Goal: Information Seeking & Learning: Learn about a topic

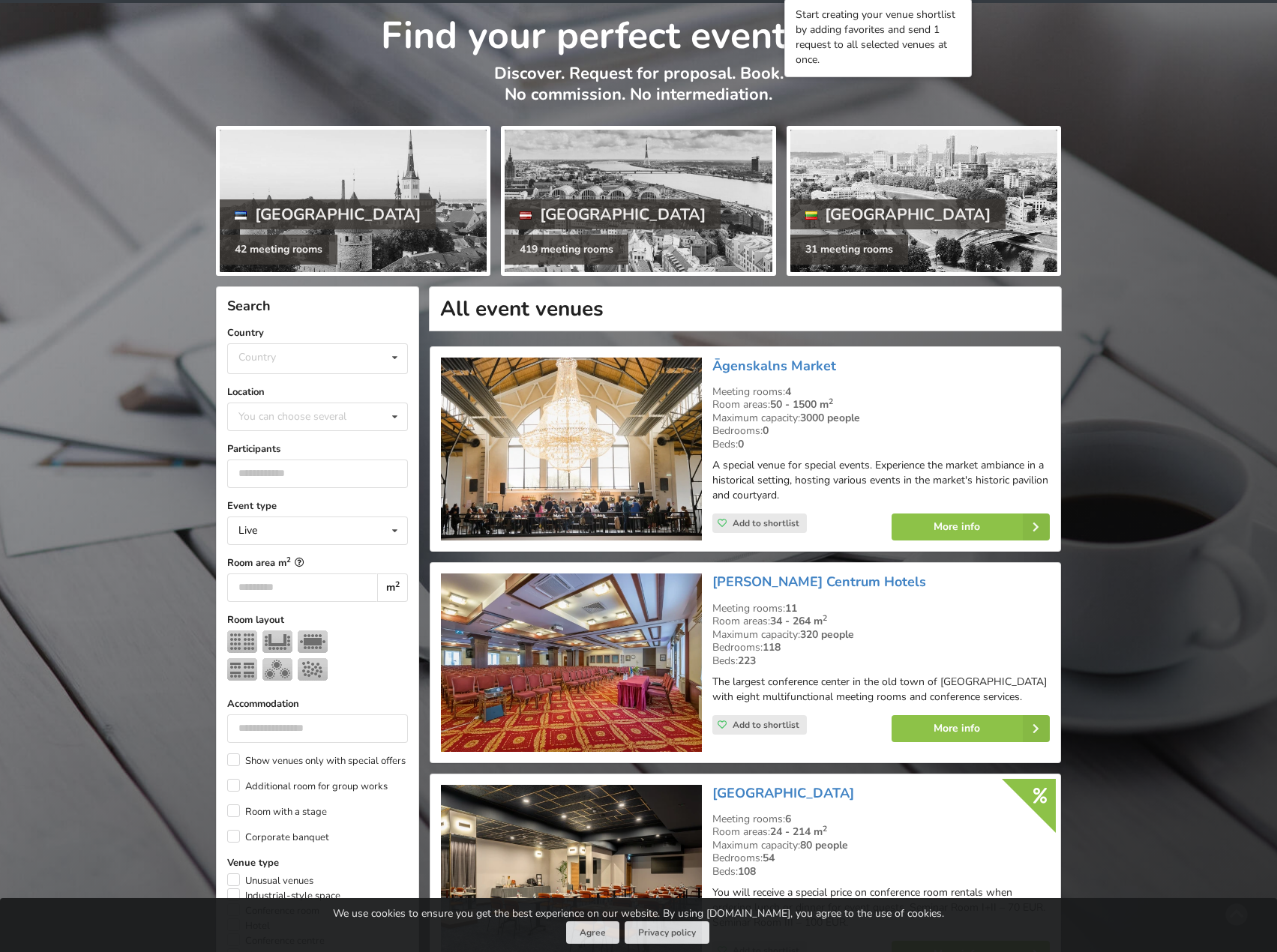
scroll to position [225, 0]
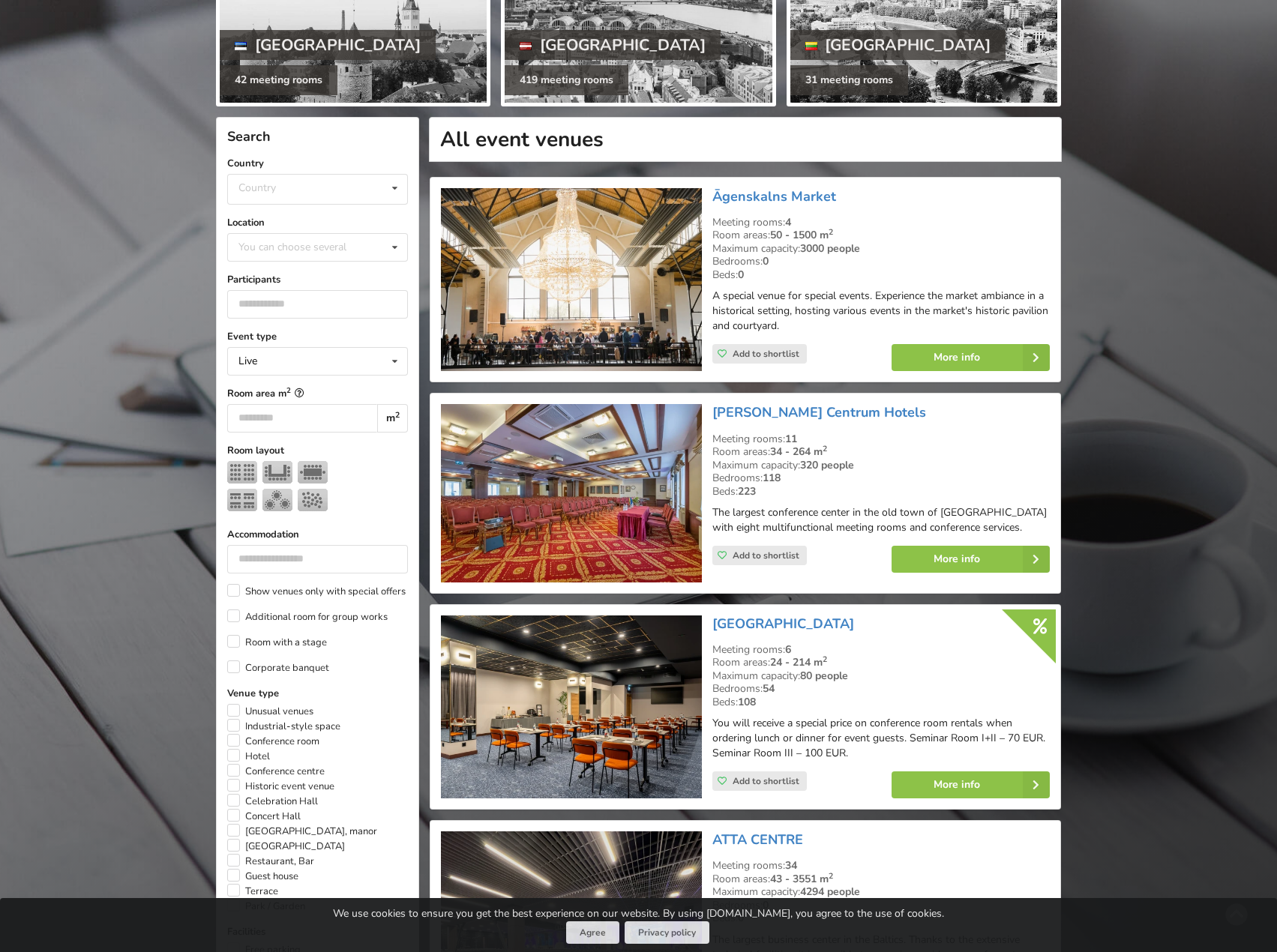
click at [665, 259] on img at bounding box center [571, 280] width 260 height 184
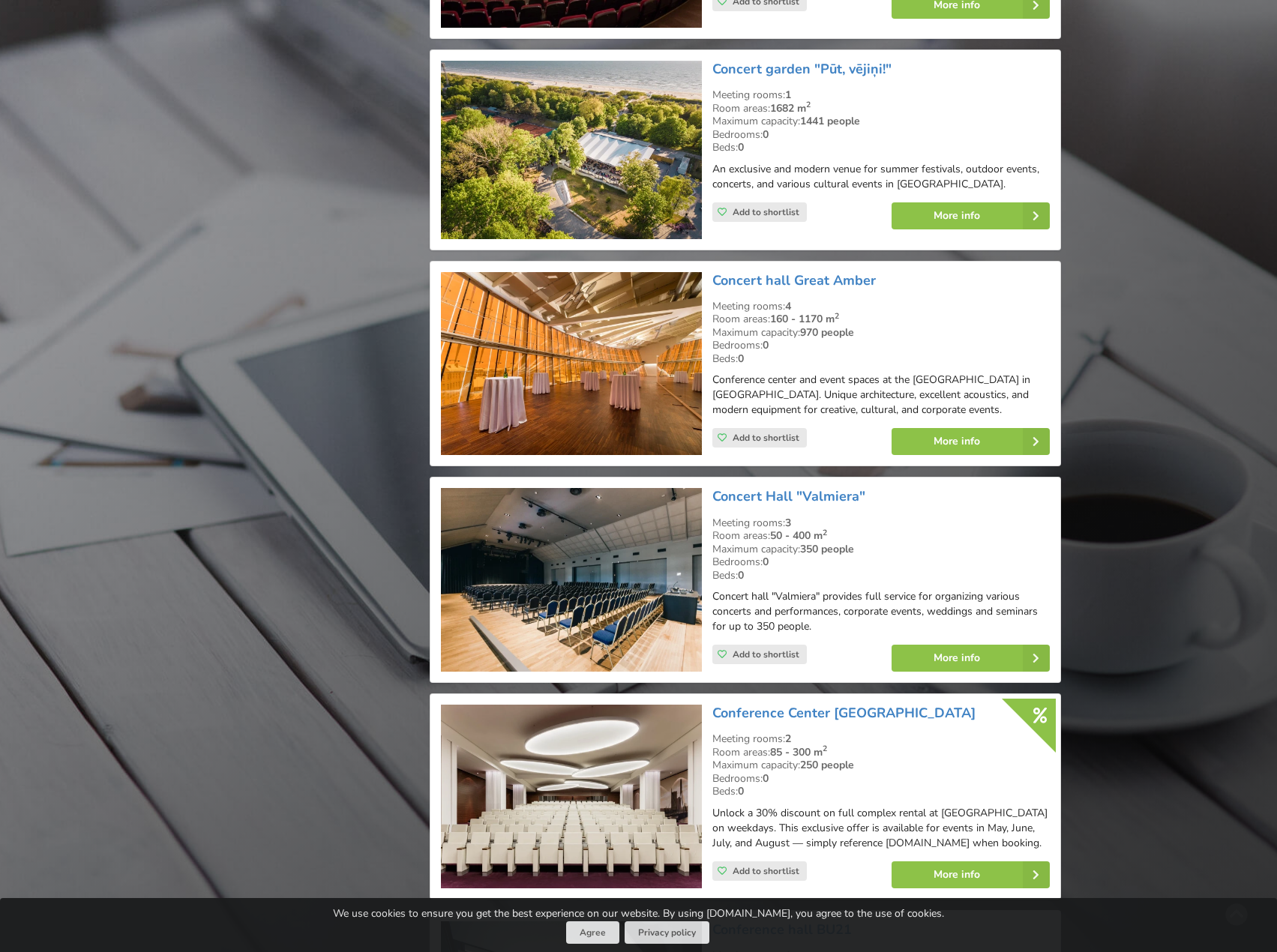
scroll to position [3222, 0]
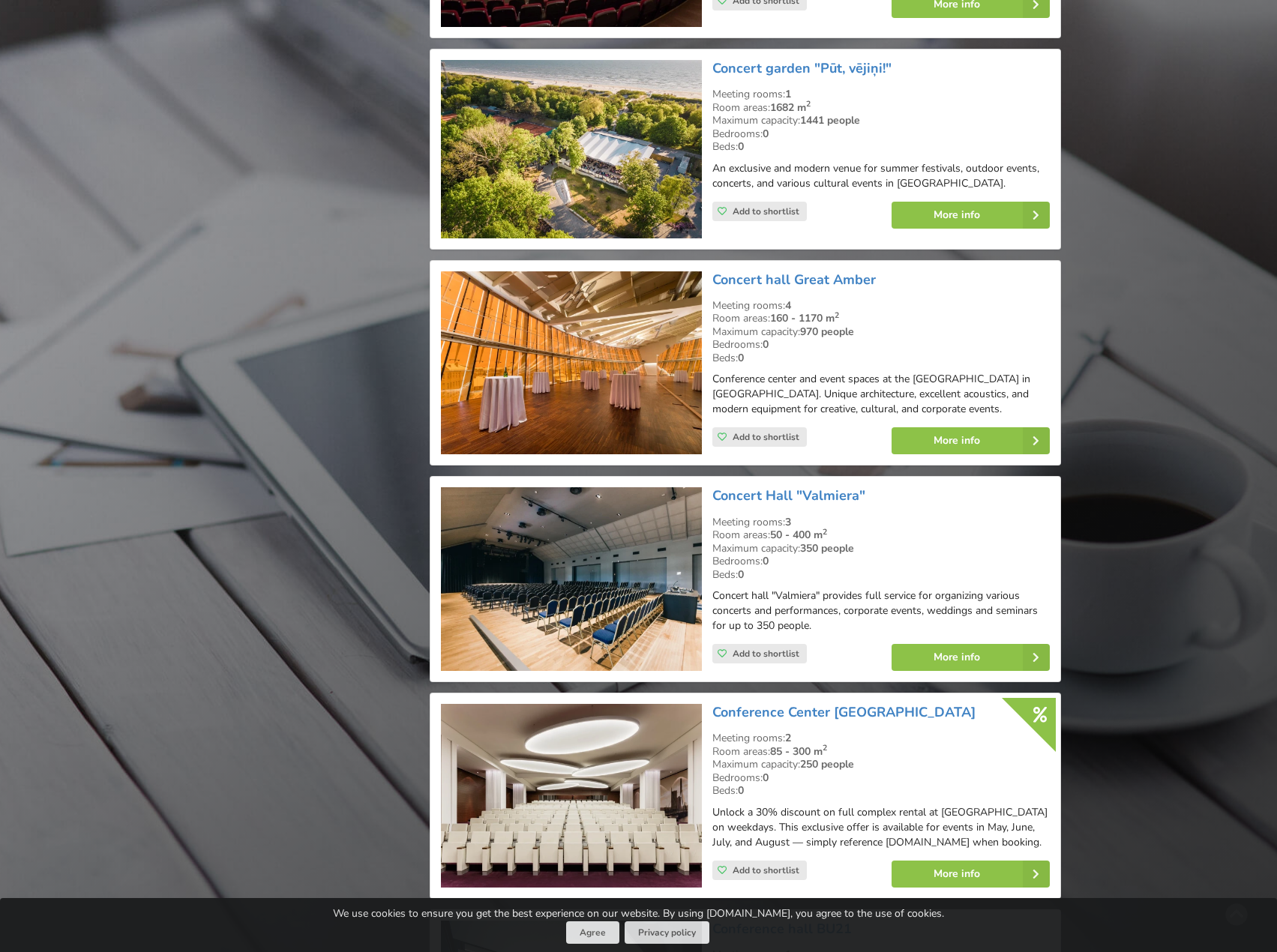
click at [586, 357] on img at bounding box center [571, 363] width 260 height 184
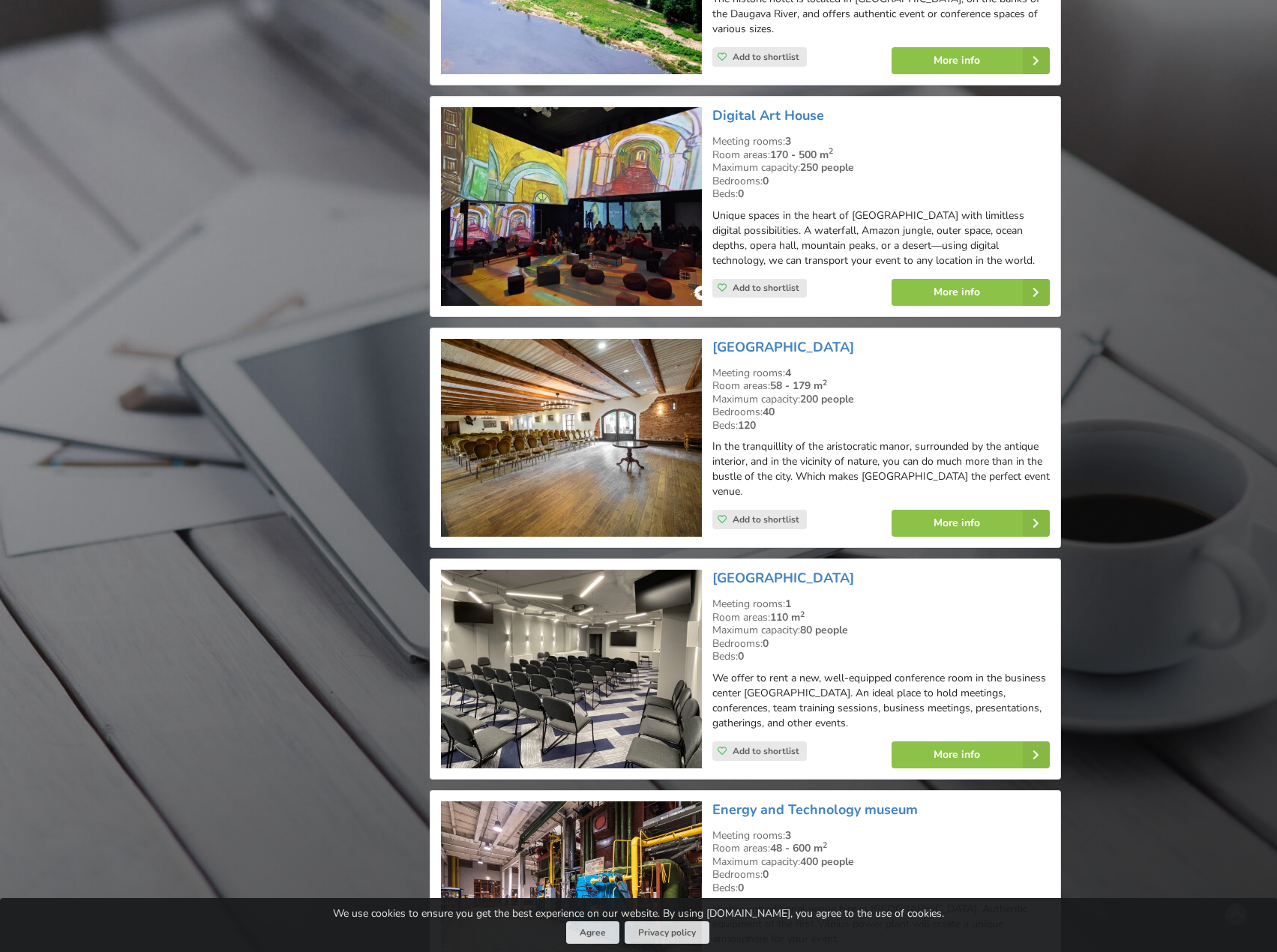
scroll to position [5395, 0]
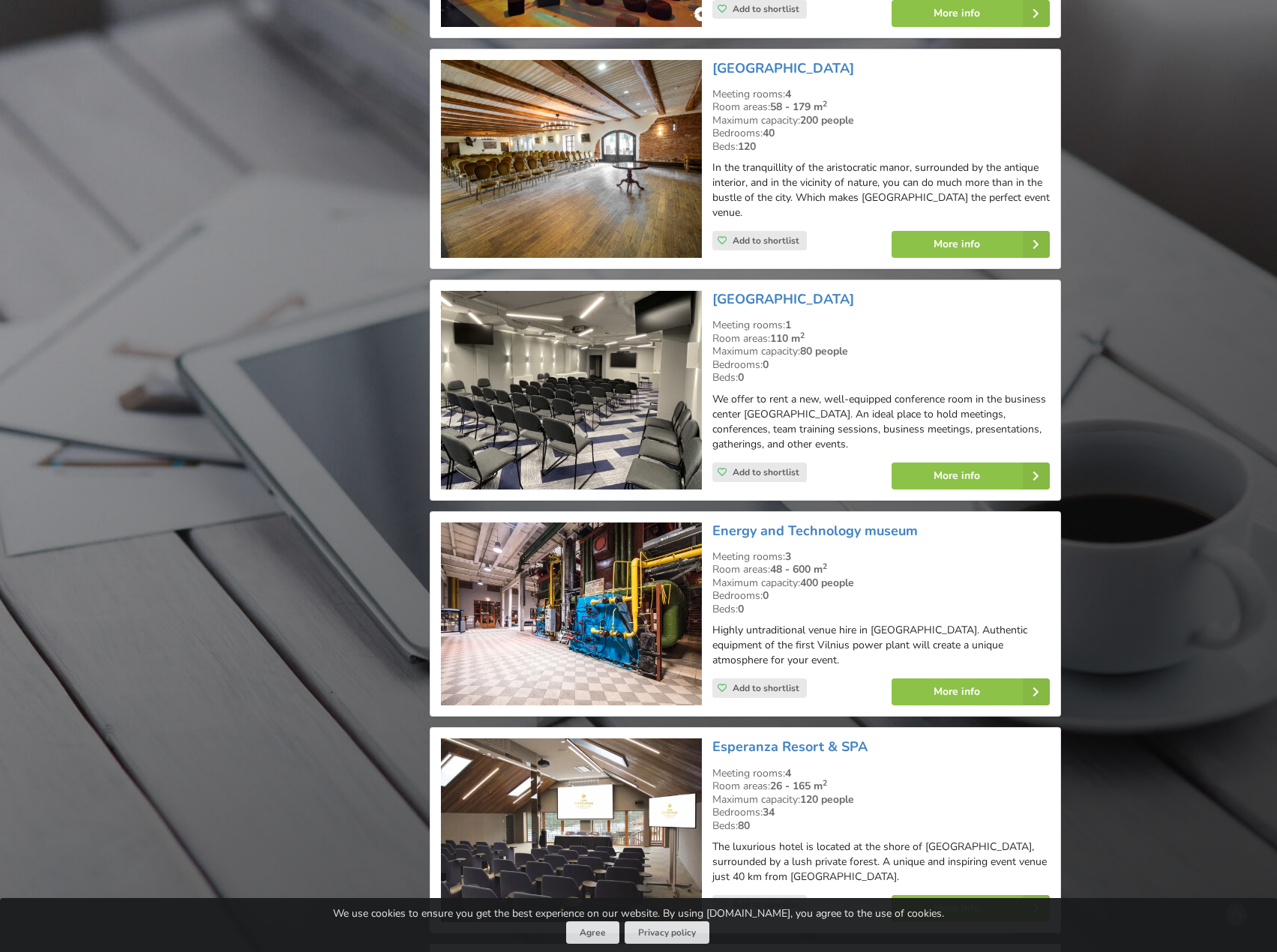
click at [605, 131] on img at bounding box center [571, 159] width 260 height 199
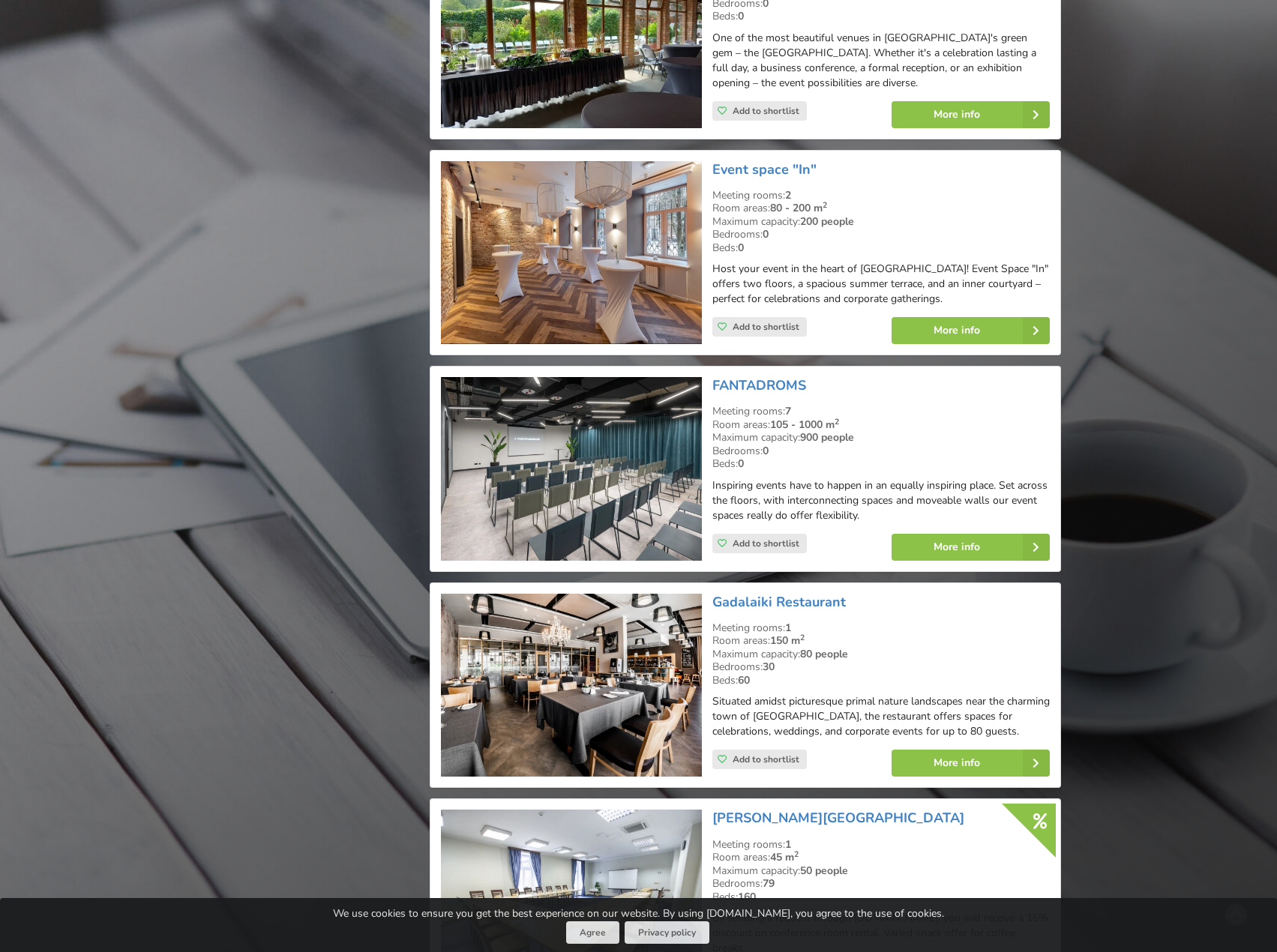
scroll to position [6444, 0]
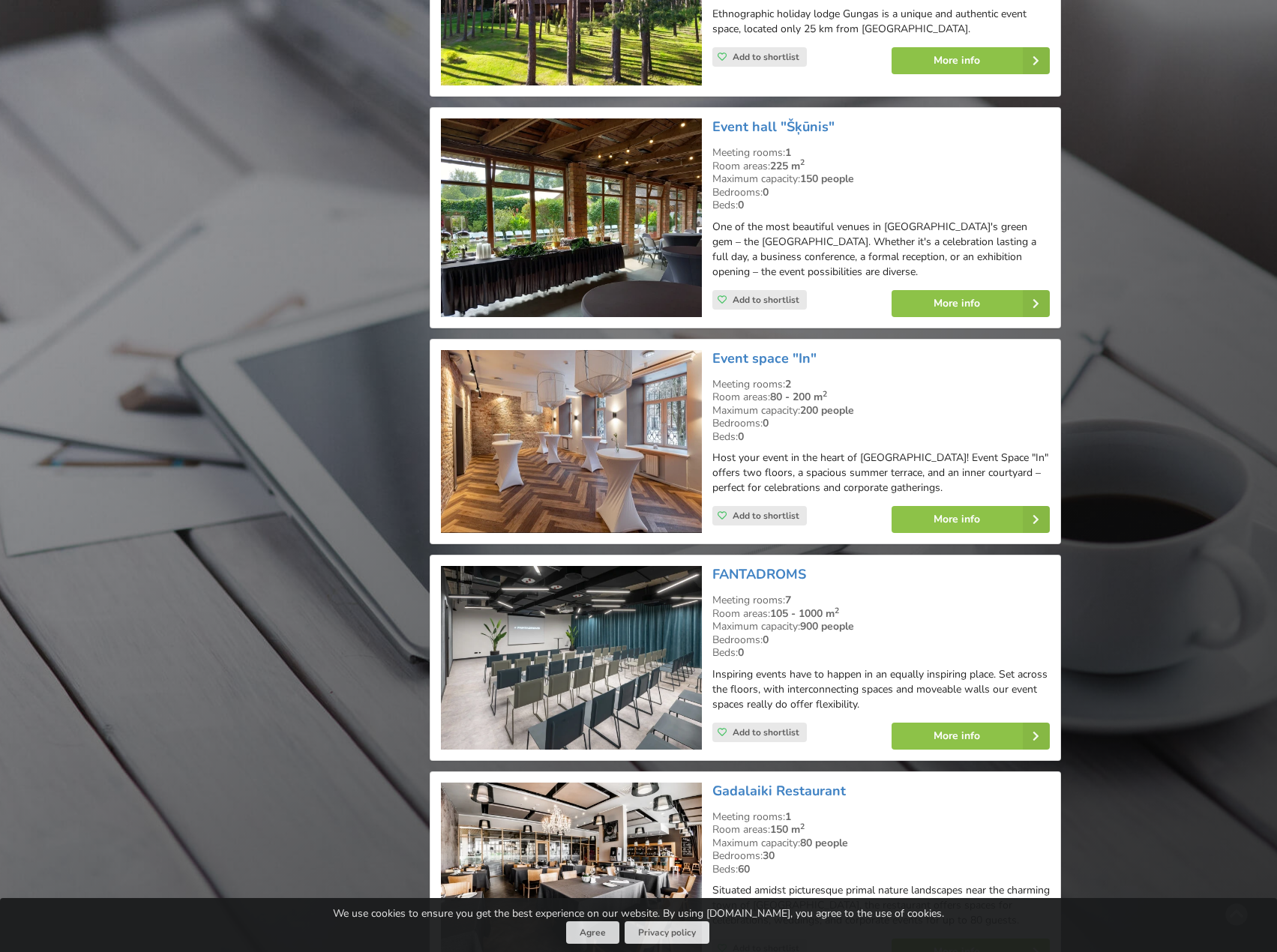
click at [635, 194] on img at bounding box center [571, 217] width 260 height 199
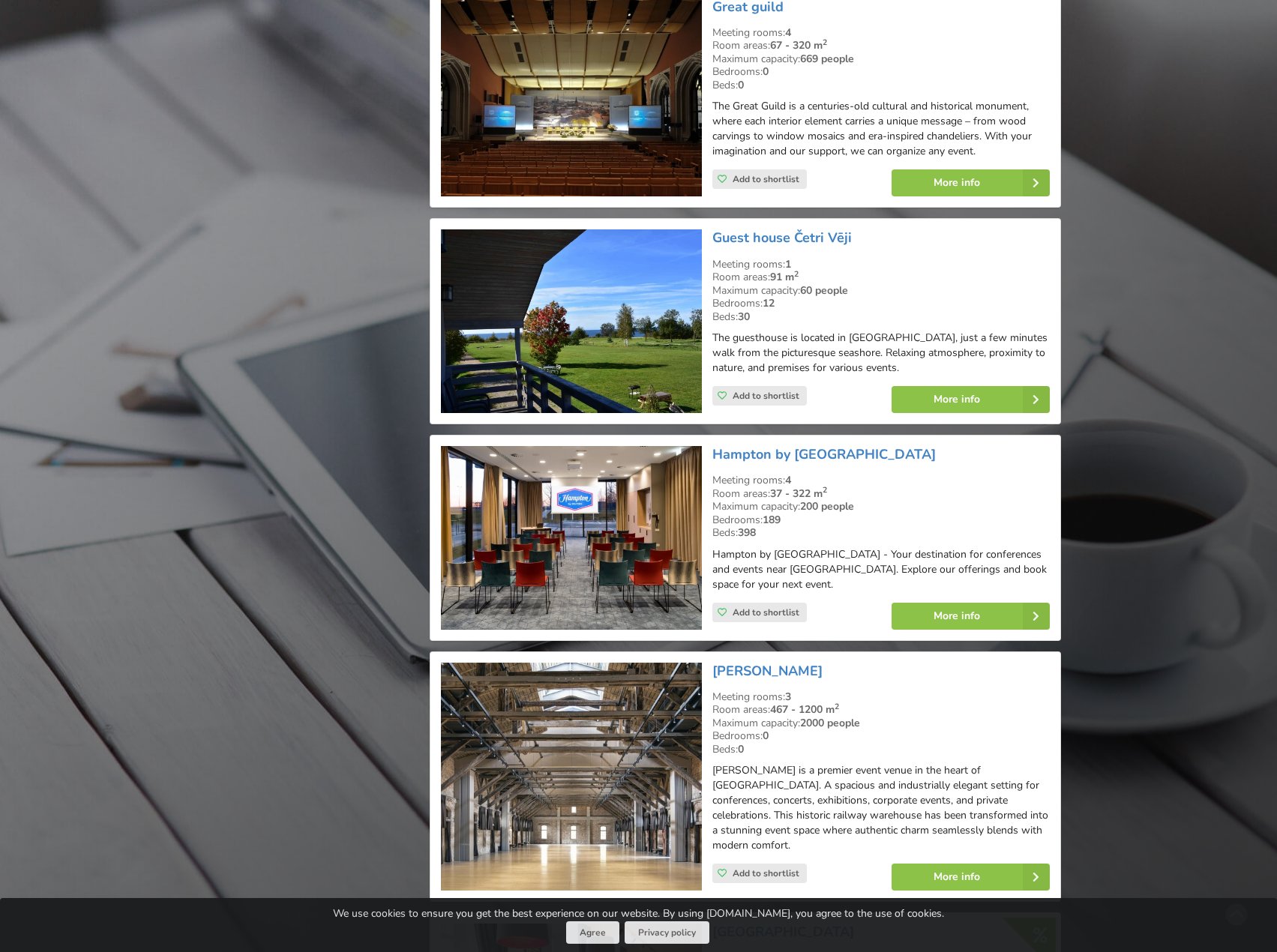
scroll to position [8092, 0]
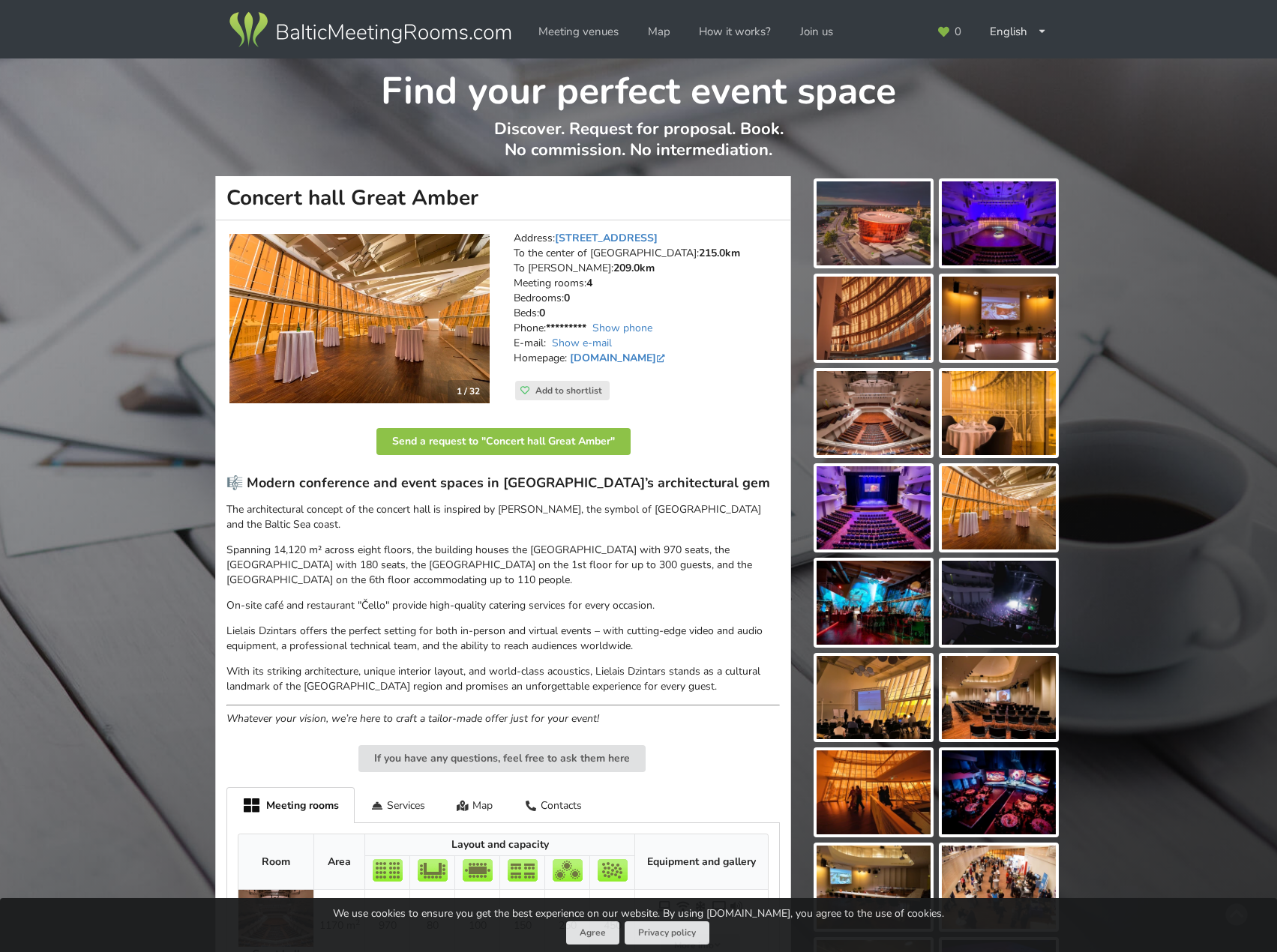
click at [322, 244] on img at bounding box center [359, 319] width 260 height 170
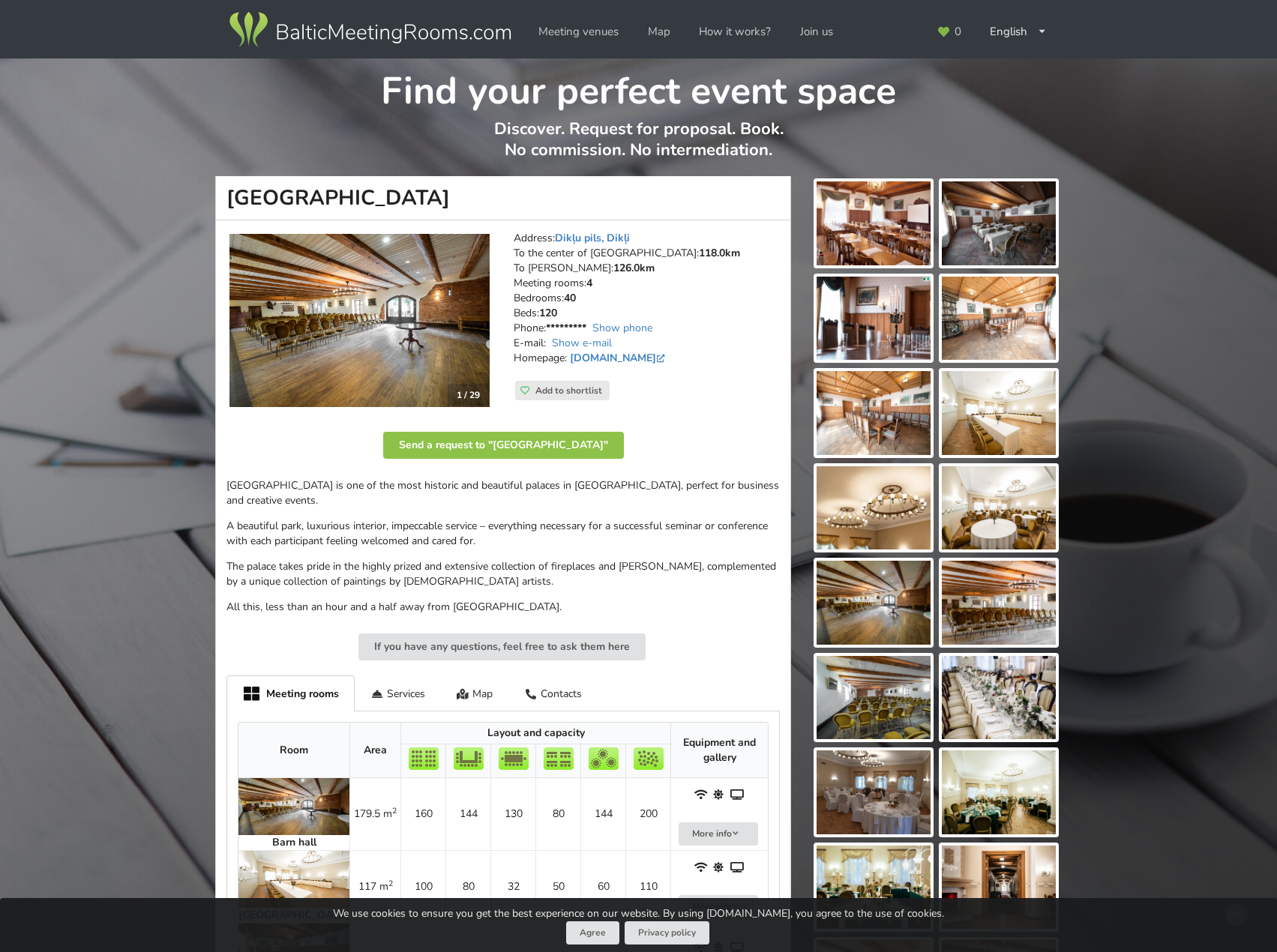
click at [430, 279] on img at bounding box center [359, 320] width 260 height 173
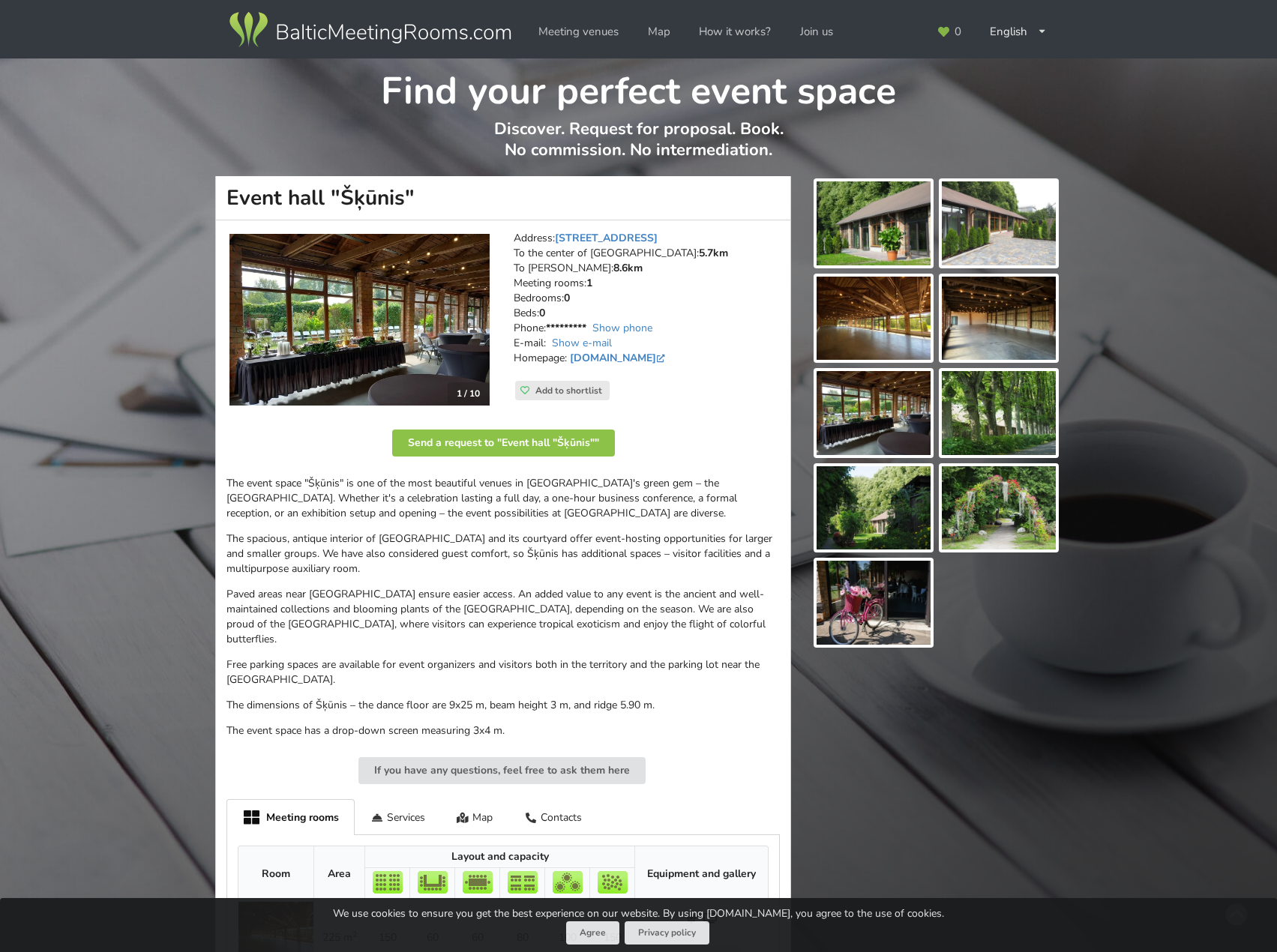
click at [327, 283] on img at bounding box center [359, 319] width 260 height 171
